Goal: Transaction & Acquisition: Purchase product/service

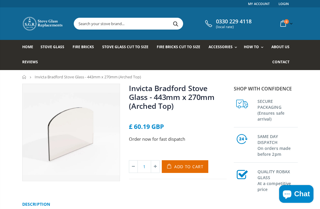
scroll to position [2, 0]
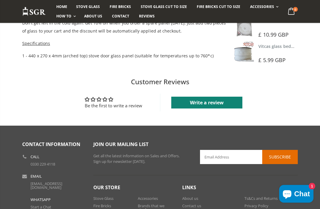
click at [188, 179] on div "Our Store Stove Glass Fire Bricks Glass cut to size Accessories Brands that we …" at bounding box center [195, 201] width 204 height 50
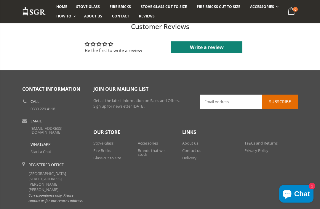
scroll to position [477, 0]
click at [192, 158] on link "Delivery" at bounding box center [189, 157] width 14 height 5
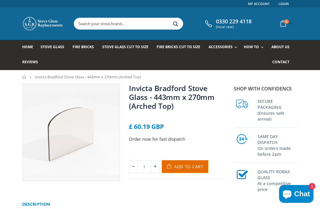
click at [192, 165] on span "Add to Cart" at bounding box center [188, 167] width 29 height 6
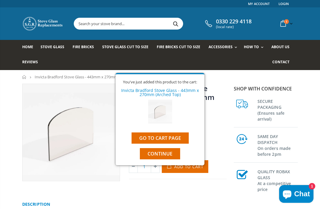
click at [179, 139] on link "Go to cart page" at bounding box center [159, 138] width 57 height 11
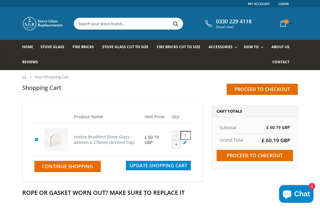
click at [81, 170] on span "Continue Shopping" at bounding box center [67, 166] width 51 height 7
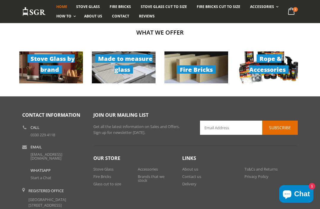
scroll to position [419, 0]
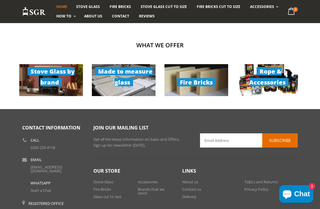
click at [269, 81] on link "Rope & Accessories" at bounding box center [269, 80] width 64 height 32
